Goal: Task Accomplishment & Management: Use online tool/utility

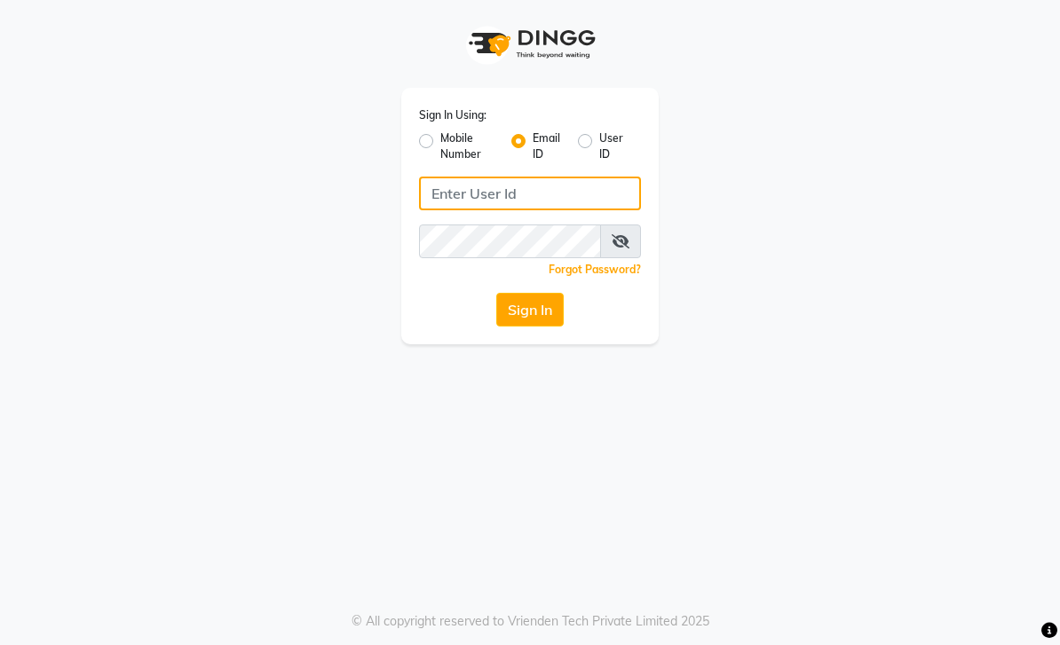
click at [535, 190] on input "Username" at bounding box center [530, 194] width 222 height 34
type input "[EMAIL_ADDRESS][DOMAIN_NAME]"
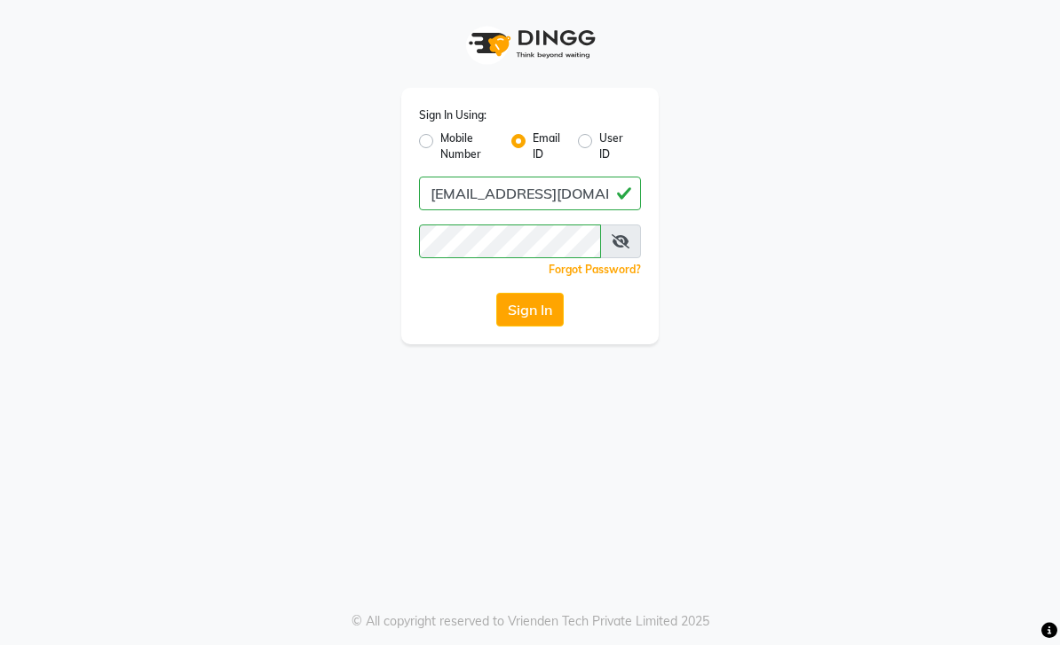
click at [545, 321] on button "Sign In" at bounding box center [529, 310] width 67 height 34
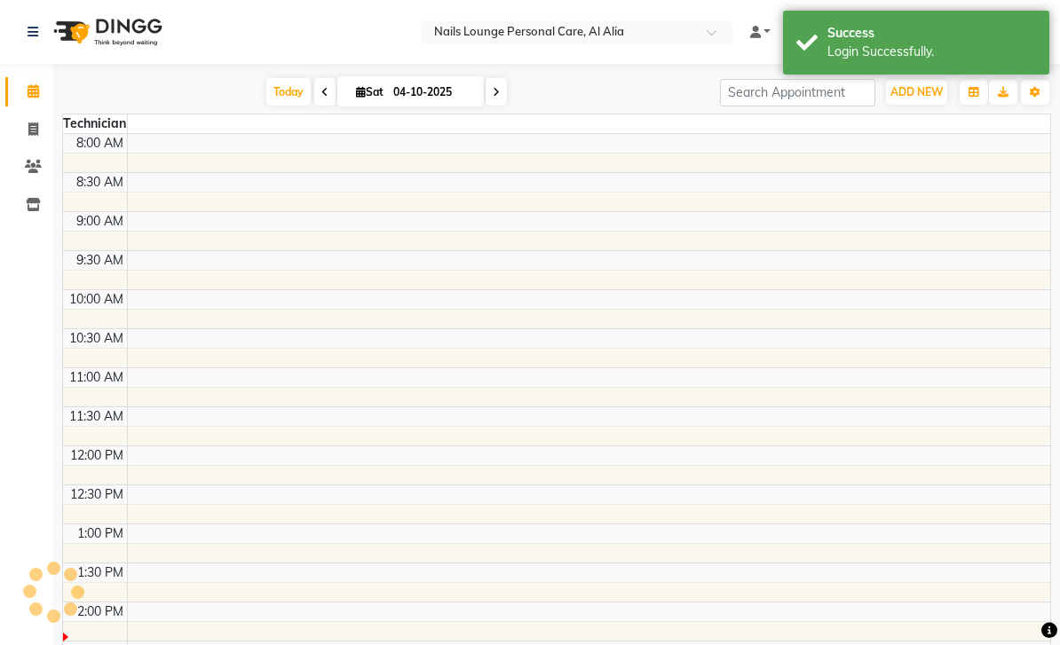
scroll to position [313, 0]
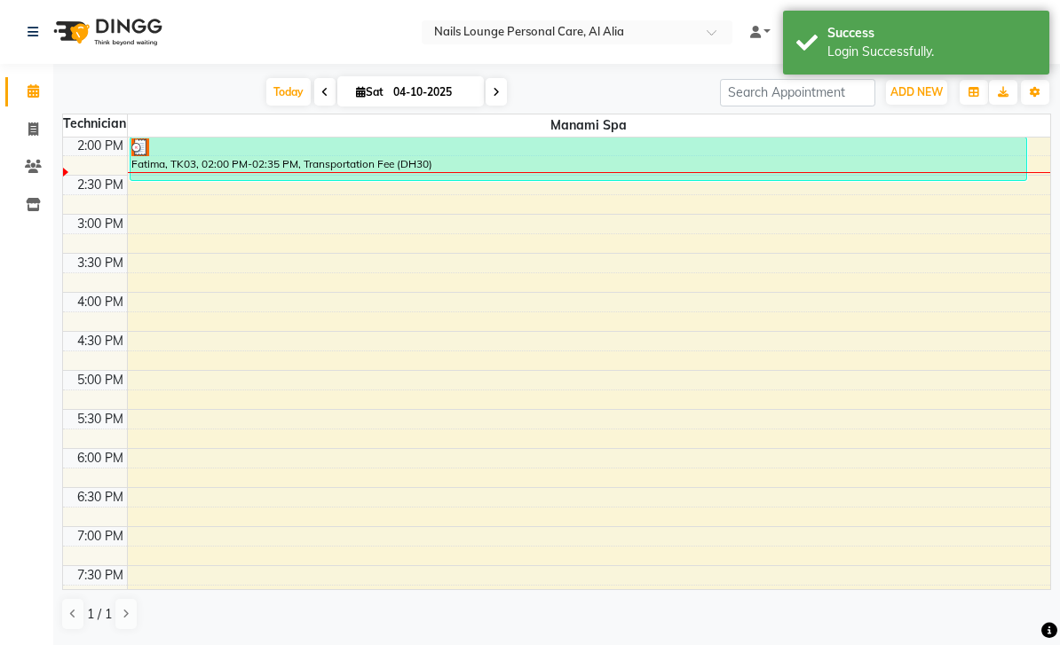
click at [36, 131] on icon at bounding box center [33, 129] width 10 height 13
select select "service"
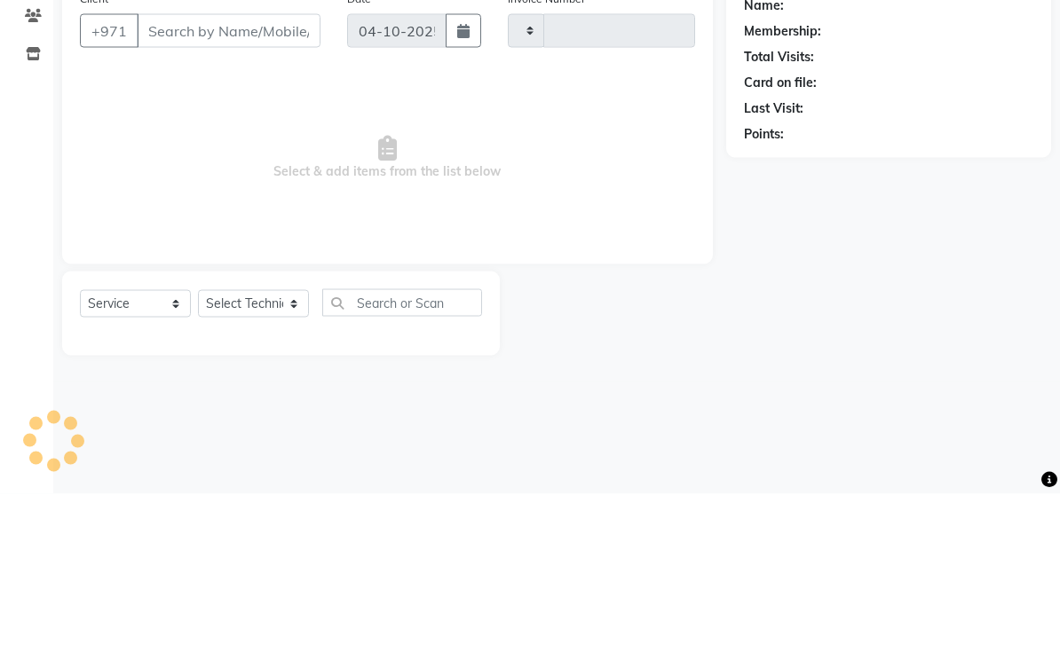
type input "2926"
select select "6884"
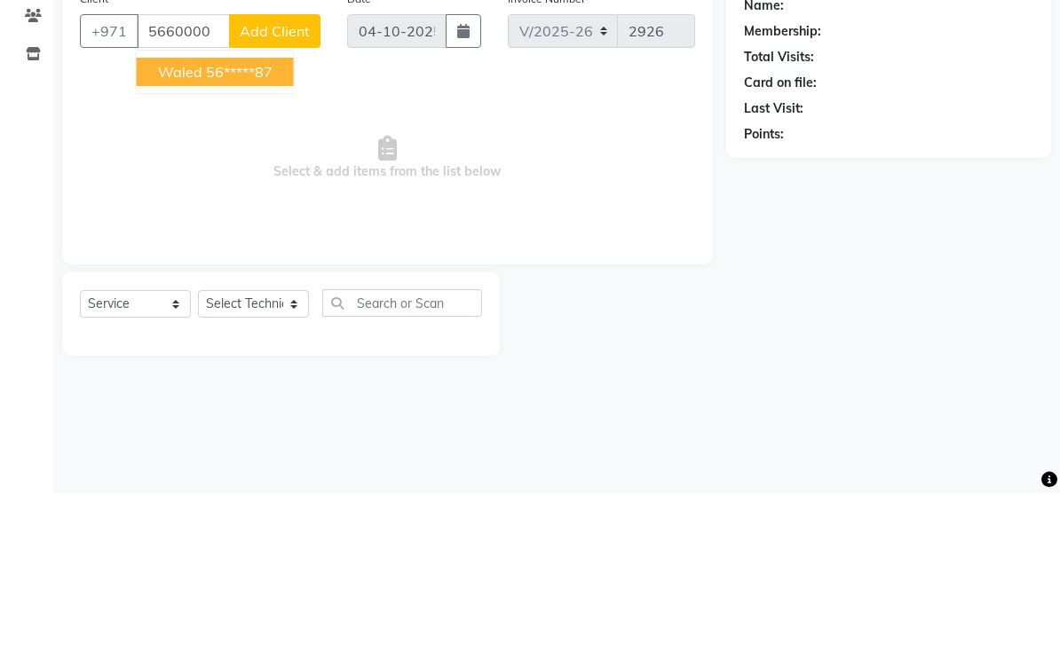
click at [267, 214] on ngb-highlight "56*****87" at bounding box center [239, 223] width 67 height 18
type input "56*****87"
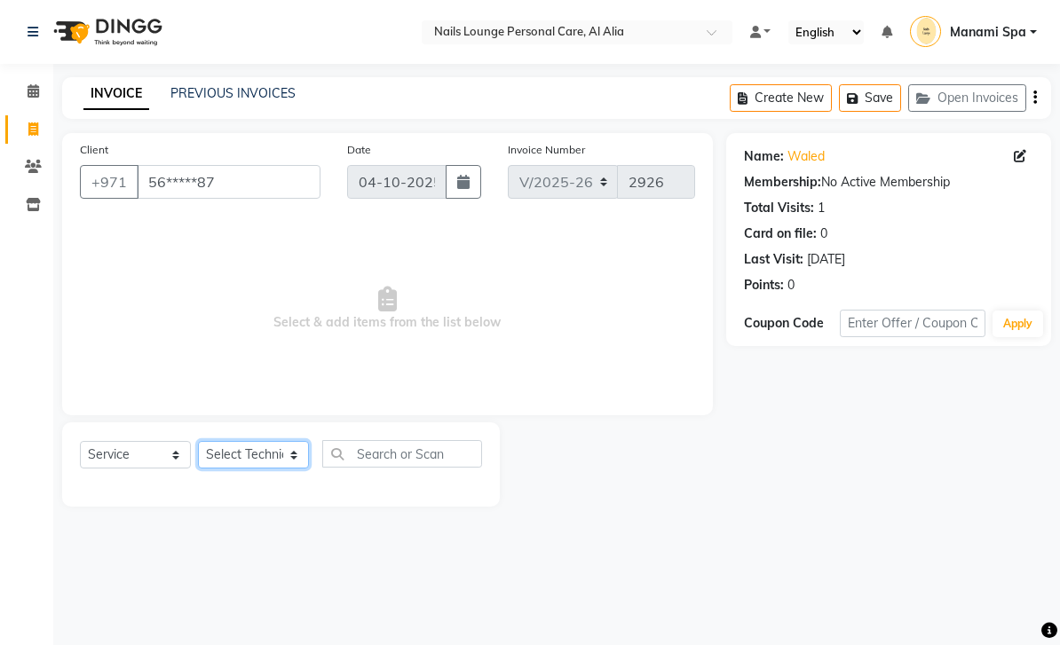
click at [295, 466] on select "Select Technician [PERSON_NAME] [PERSON_NAME] [PERSON_NAME] [PERSON_NAME] Manam…" at bounding box center [253, 455] width 111 height 28
select select "53950"
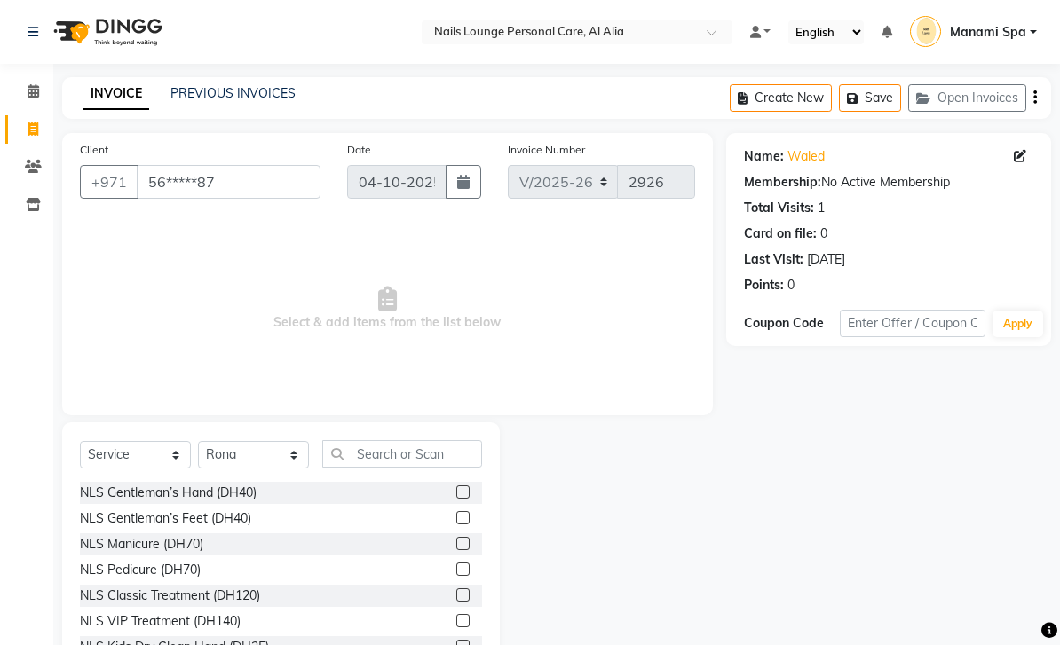
click at [247, 590] on div "NLS Classic Treatment (DH120)" at bounding box center [170, 596] width 180 height 19
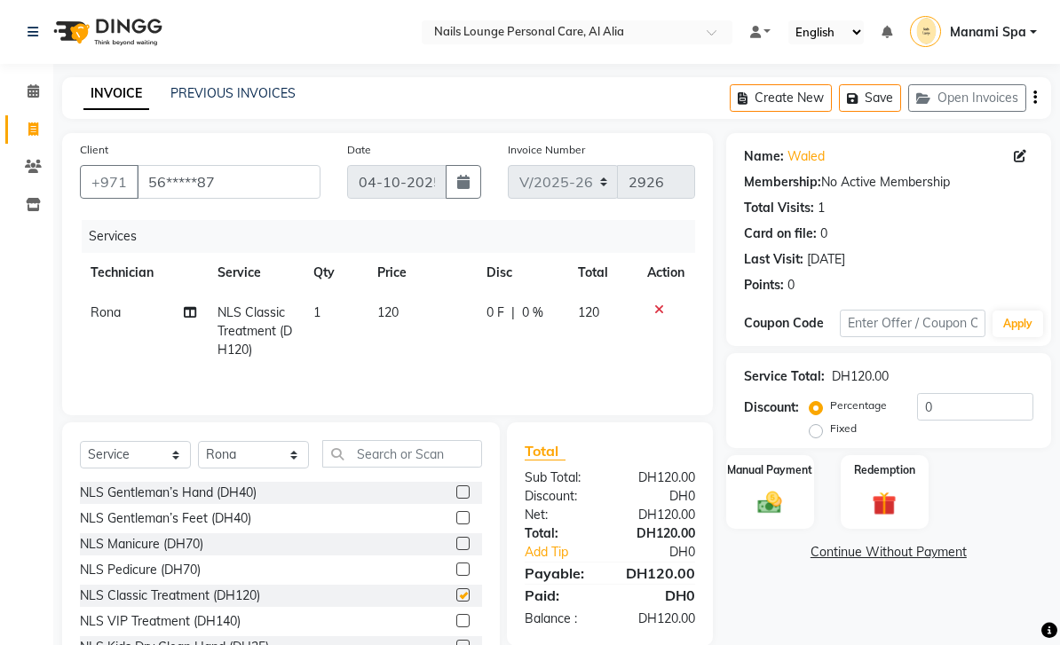
checkbox input "false"
click at [194, 307] on icon at bounding box center [190, 312] width 12 height 12
select select "53950"
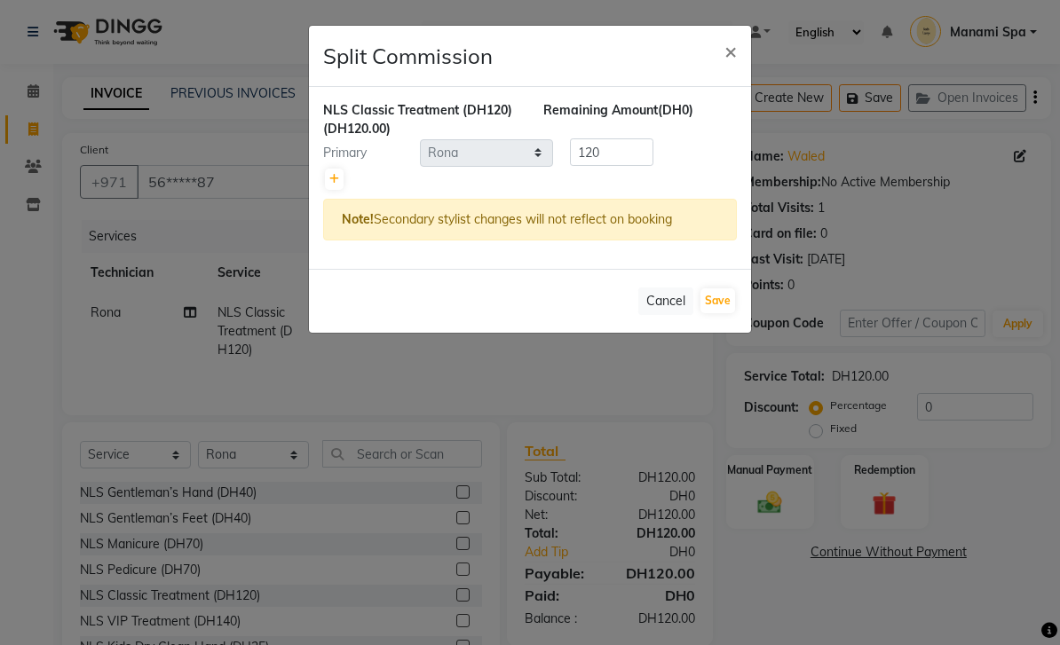
click at [323, 191] on div "NLS Classic Treatment (DH120) (DH120.00) Remaining Amount (DH0) Primary Select …" at bounding box center [530, 178] width 442 height 182
click at [329, 177] on icon at bounding box center [334, 179] width 10 height 11
type input "60"
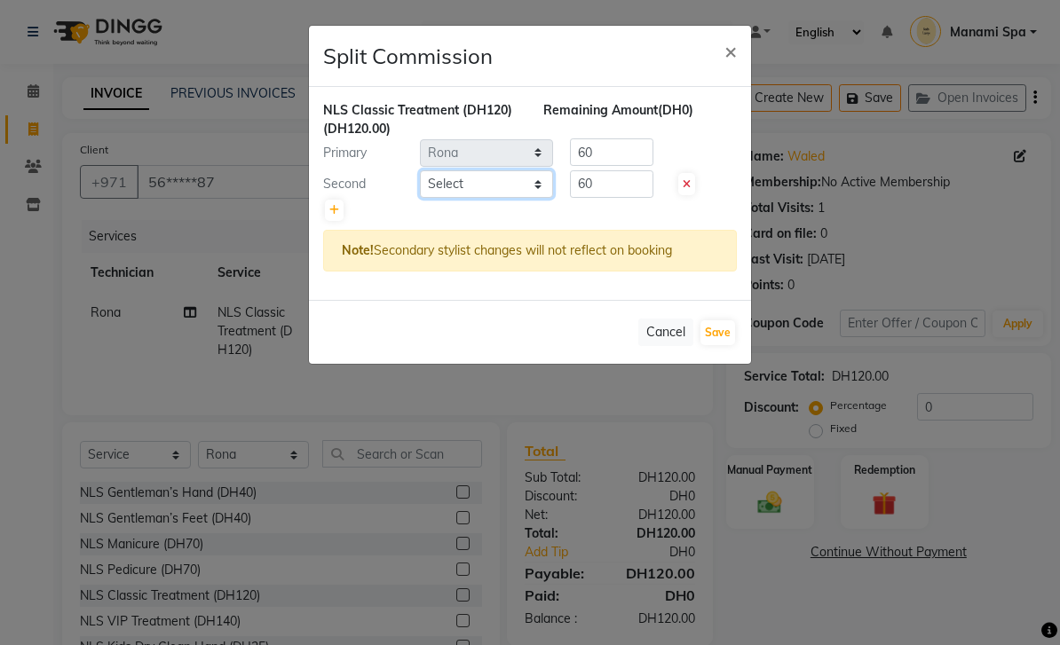
click at [543, 187] on select "Select [PERSON_NAME] [PERSON_NAME] [PERSON_NAME] [PERSON_NAME] Spa Manami Spa 2…" at bounding box center [486, 184] width 133 height 28
select select "89757"
click at [731, 333] on button "Save" at bounding box center [717, 332] width 35 height 25
select select "Select"
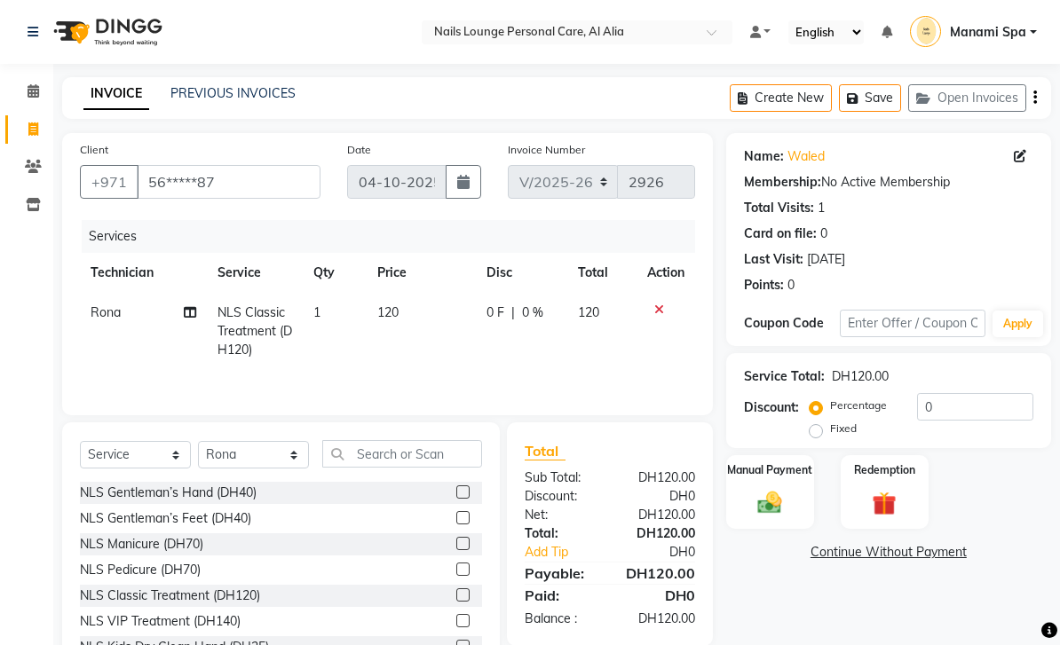
click at [783, 486] on div "Manual Payment" at bounding box center [770, 492] width 88 height 75
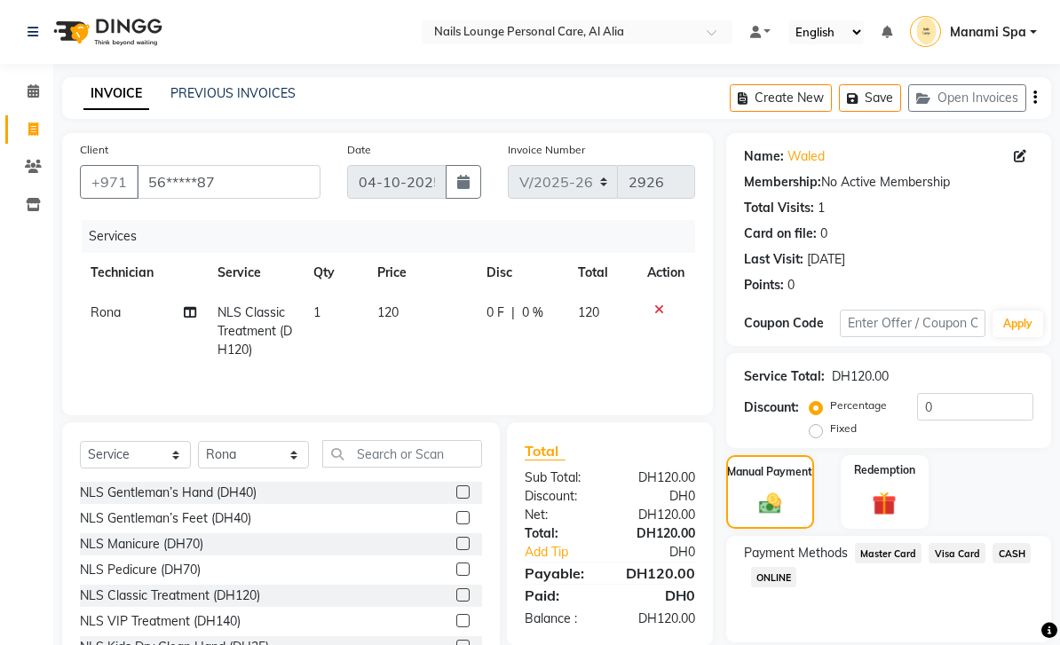
click at [957, 550] on span "Visa Card" at bounding box center [957, 553] width 57 height 20
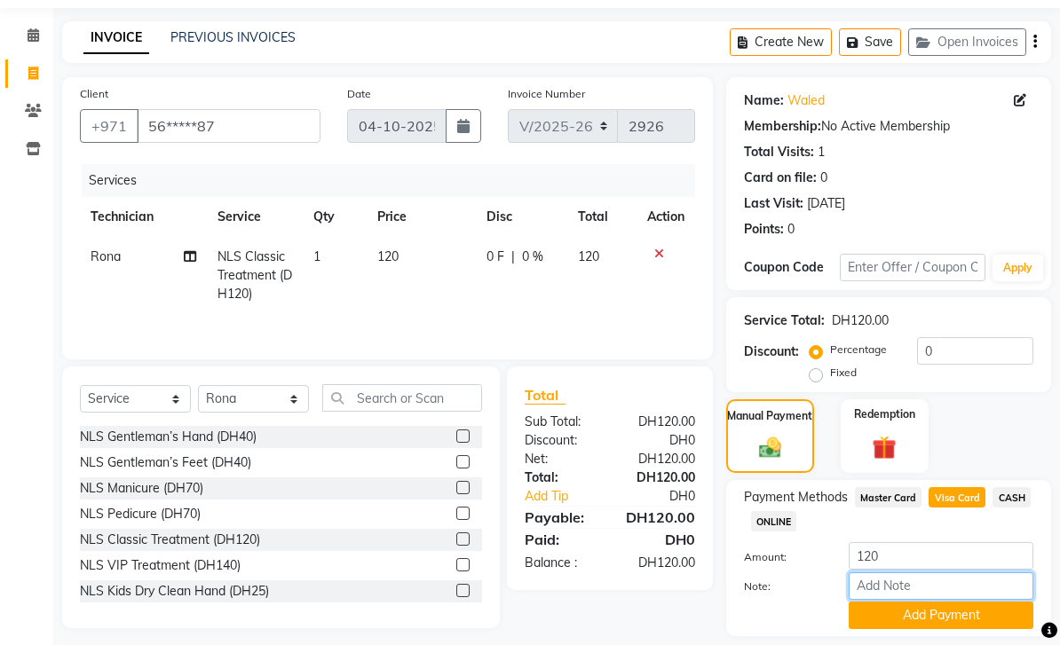
click at [922, 589] on input "Note:" at bounding box center [941, 587] width 185 height 28
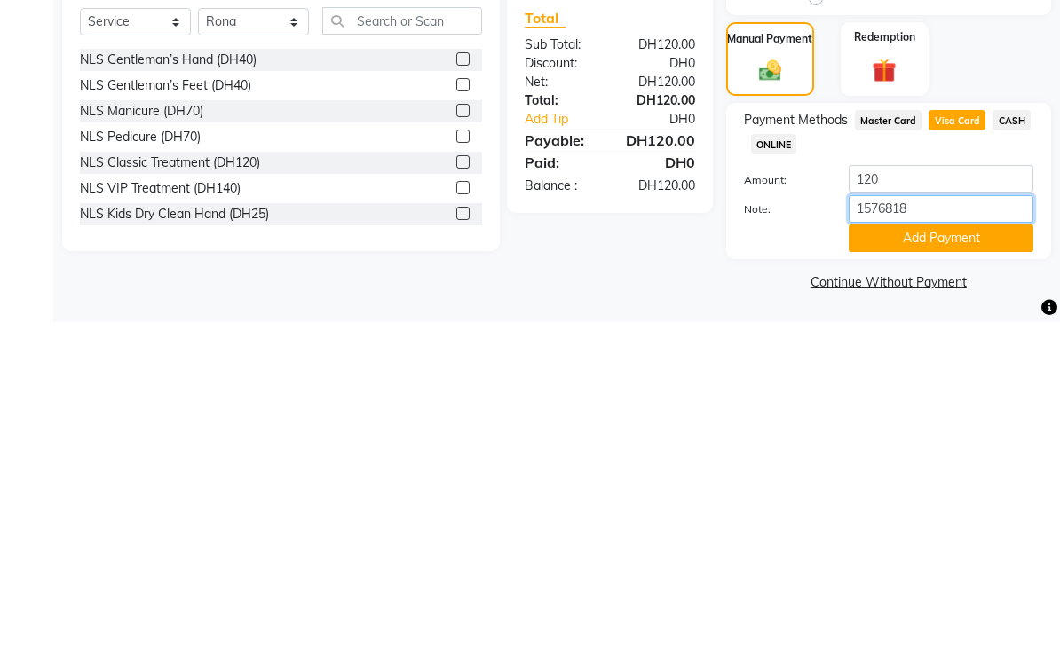
type input "15768187"
click at [937, 548] on button "Add Payment" at bounding box center [941, 562] width 185 height 28
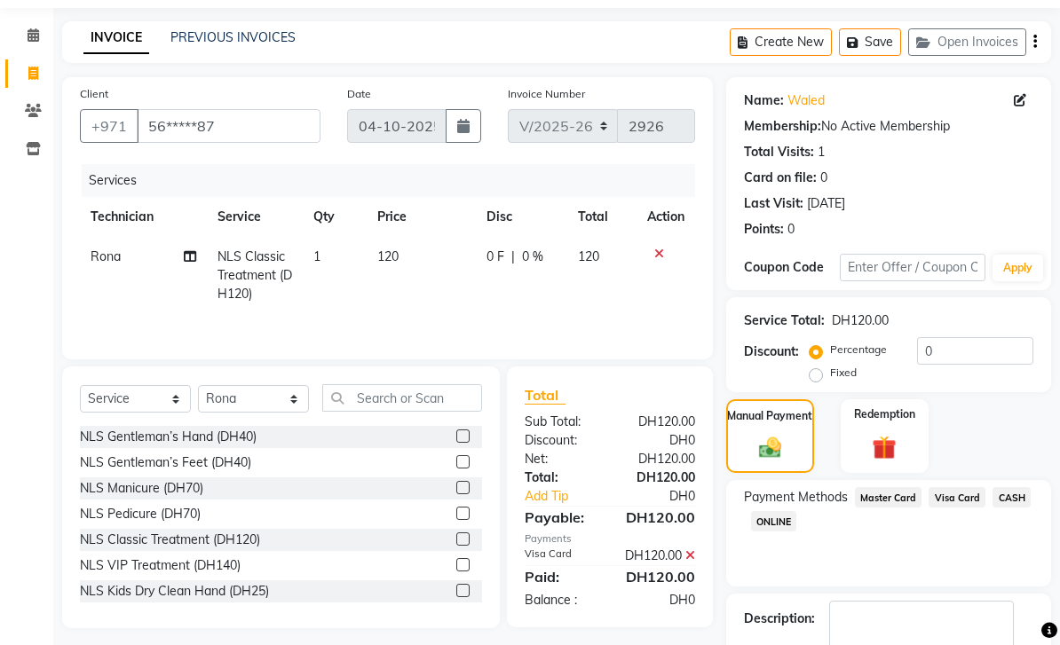
scroll to position [106, 0]
